Goal: Find specific page/section: Find specific page/section

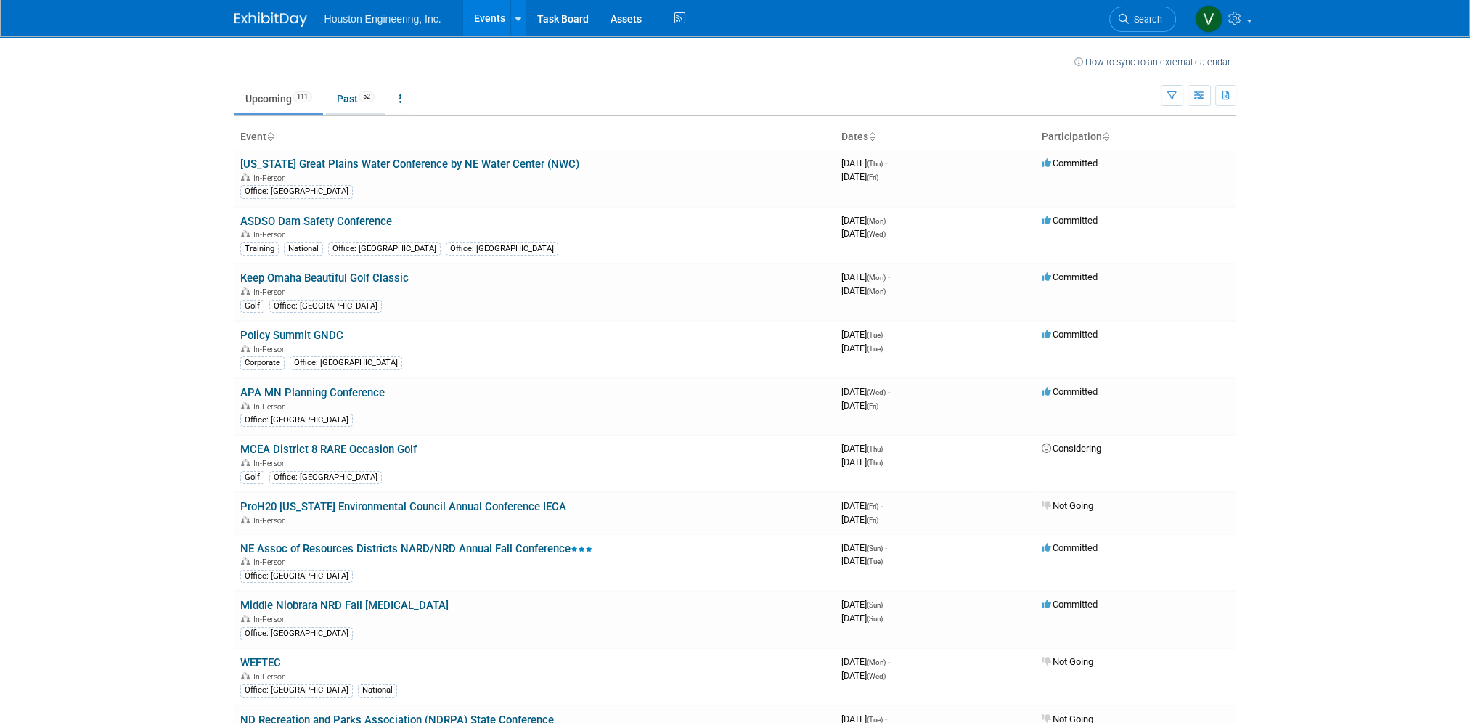
click at [341, 99] on link "Past 52" at bounding box center [356, 99] width 60 height 28
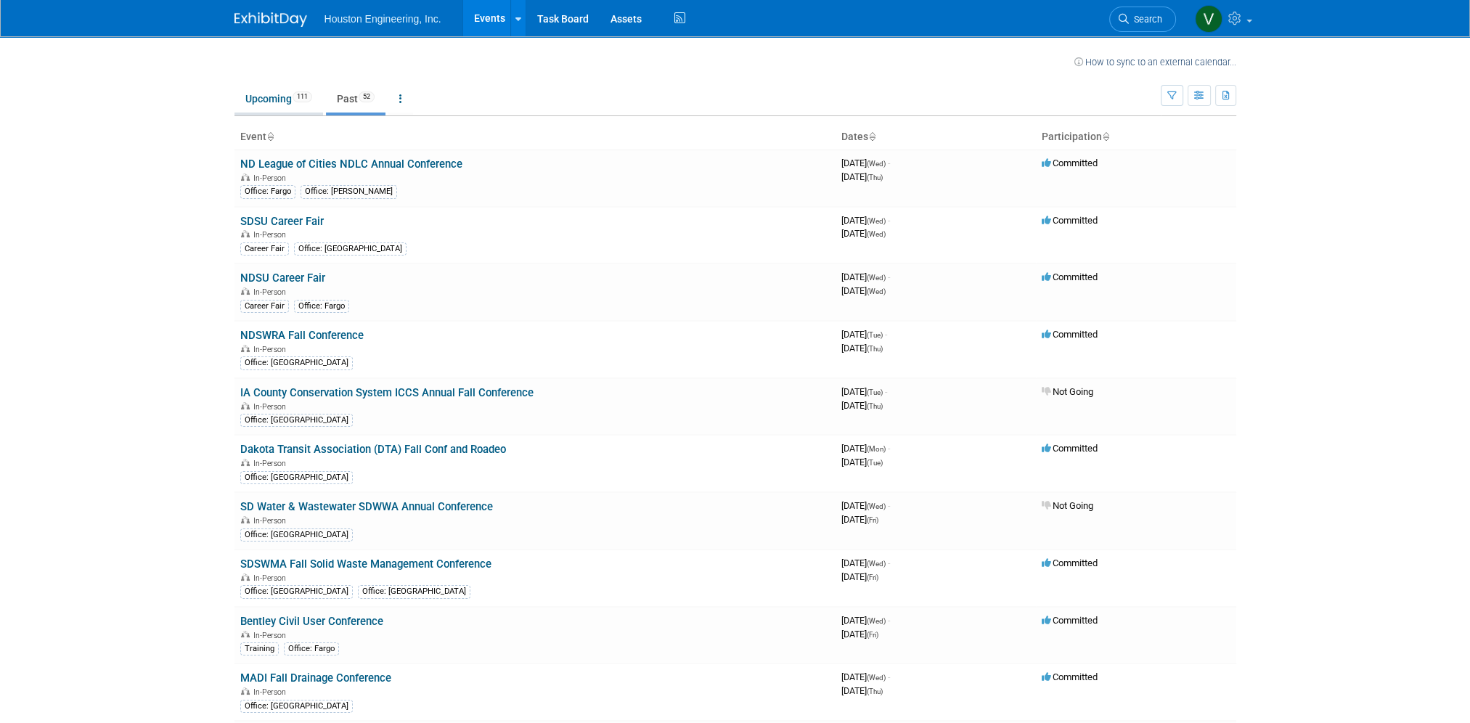
click at [260, 100] on link "Upcoming 111" at bounding box center [278, 99] width 89 height 28
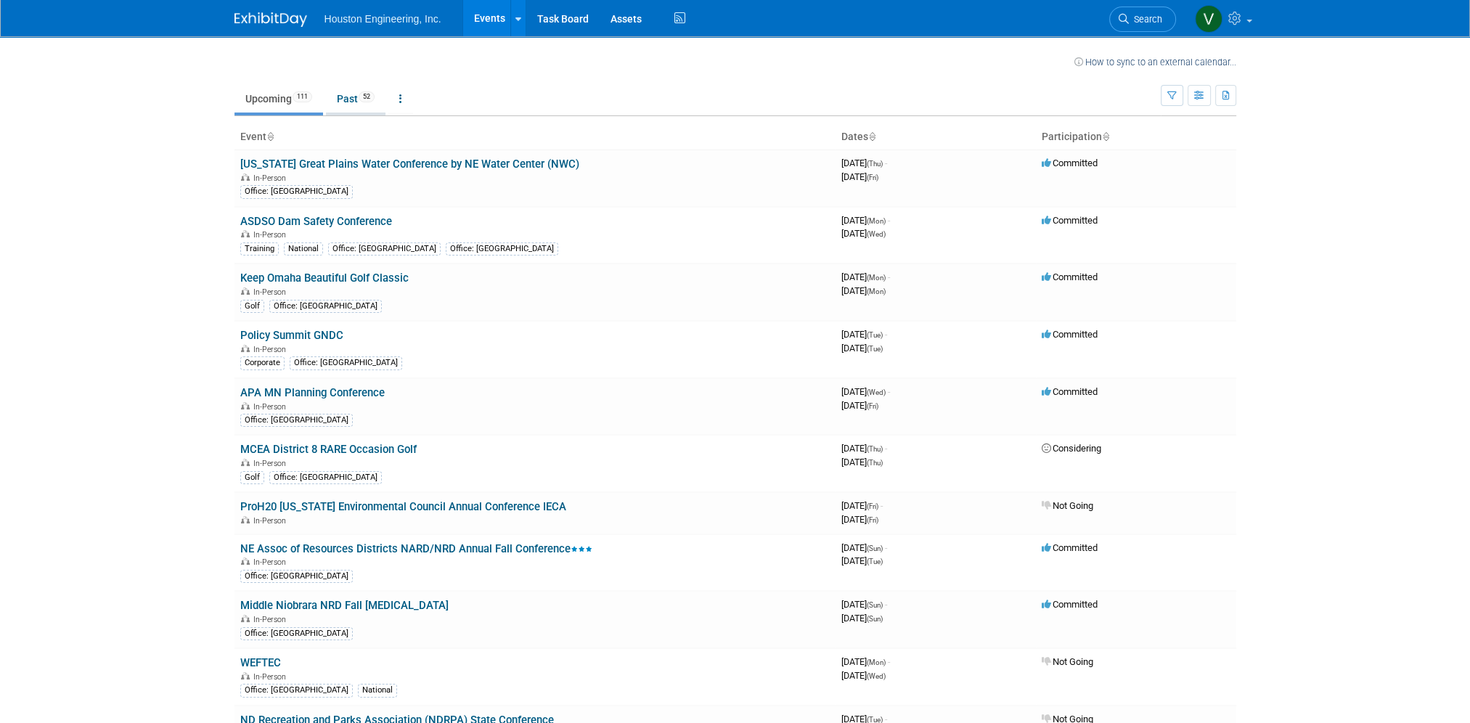
click at [352, 97] on link "Past 52" at bounding box center [356, 99] width 60 height 28
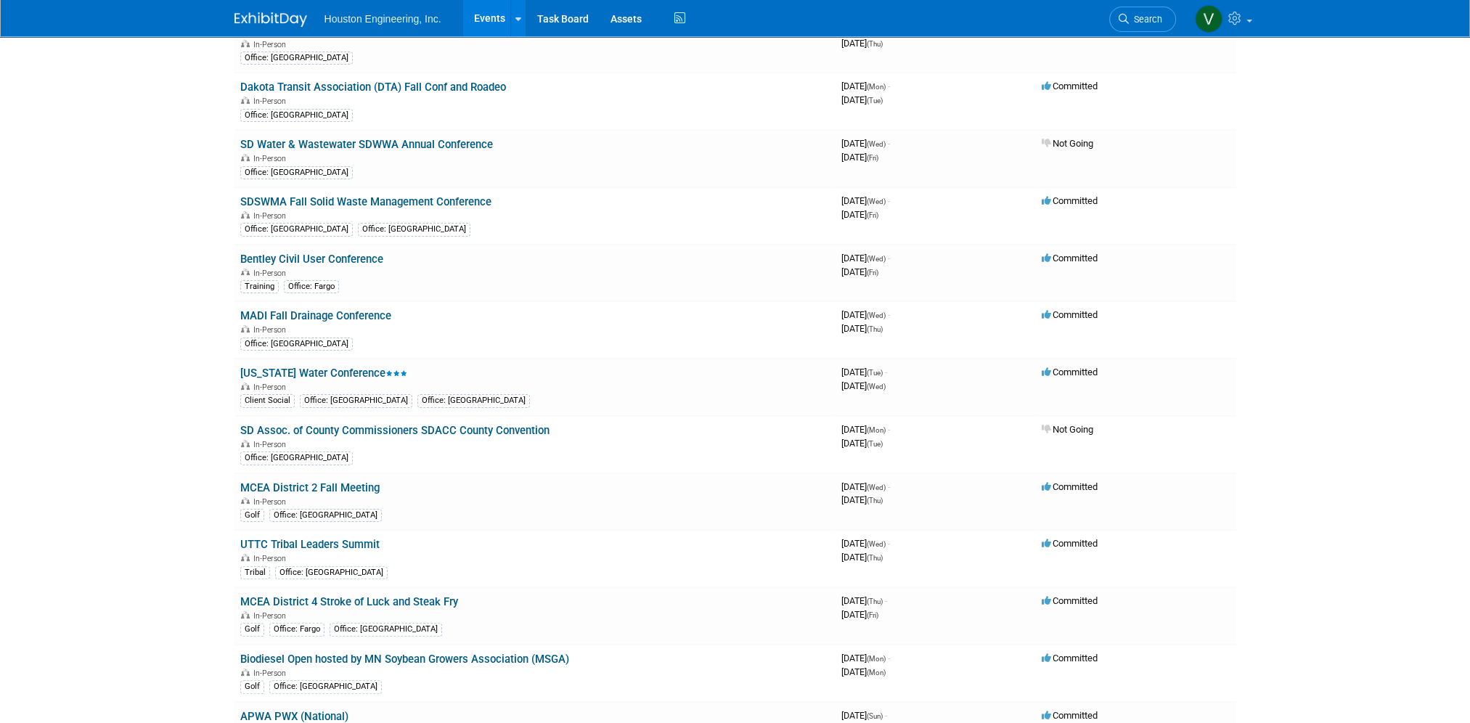
scroll to position [363, 0]
